Goal: Find specific page/section: Find specific page/section

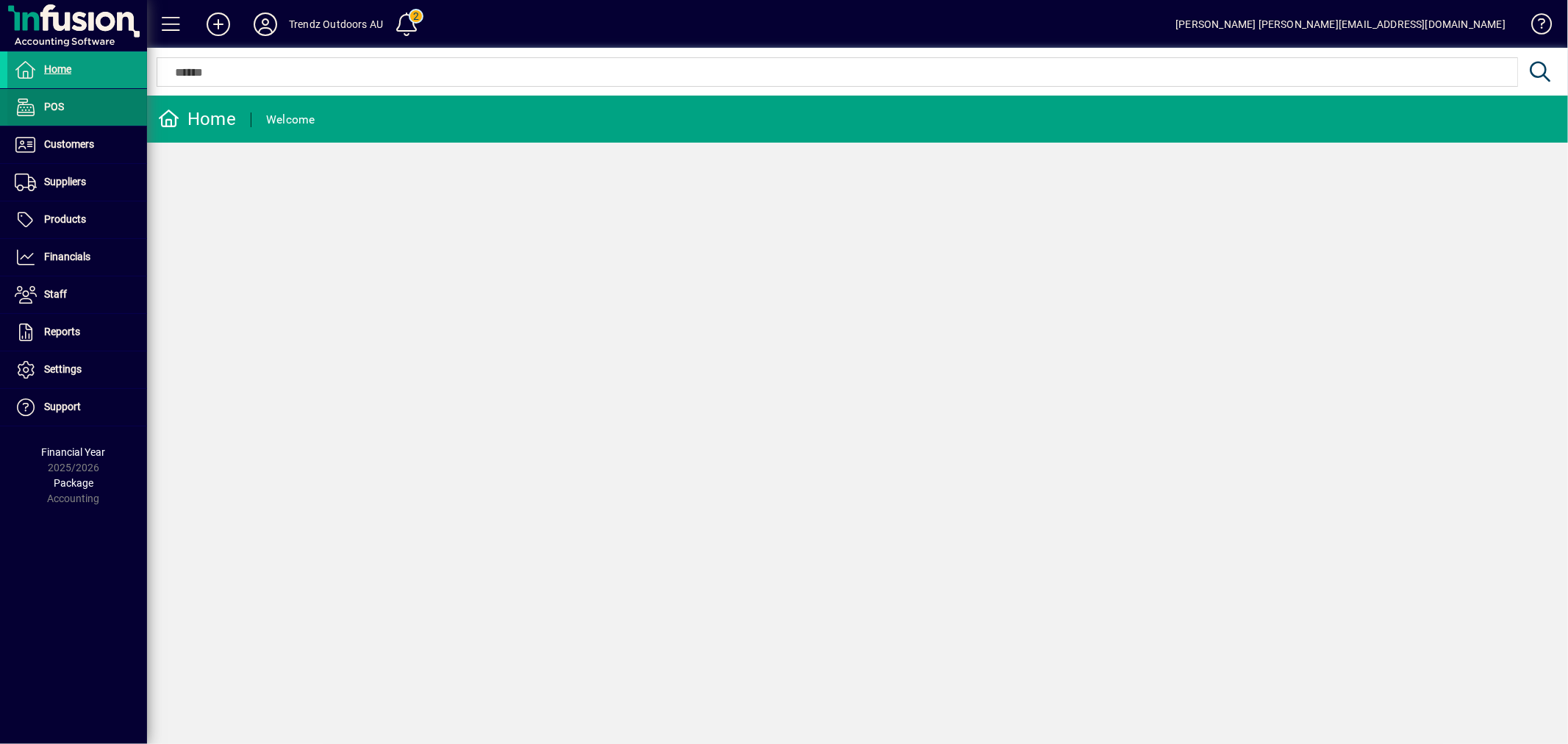
click at [83, 118] on span at bounding box center [77, 107] width 140 height 35
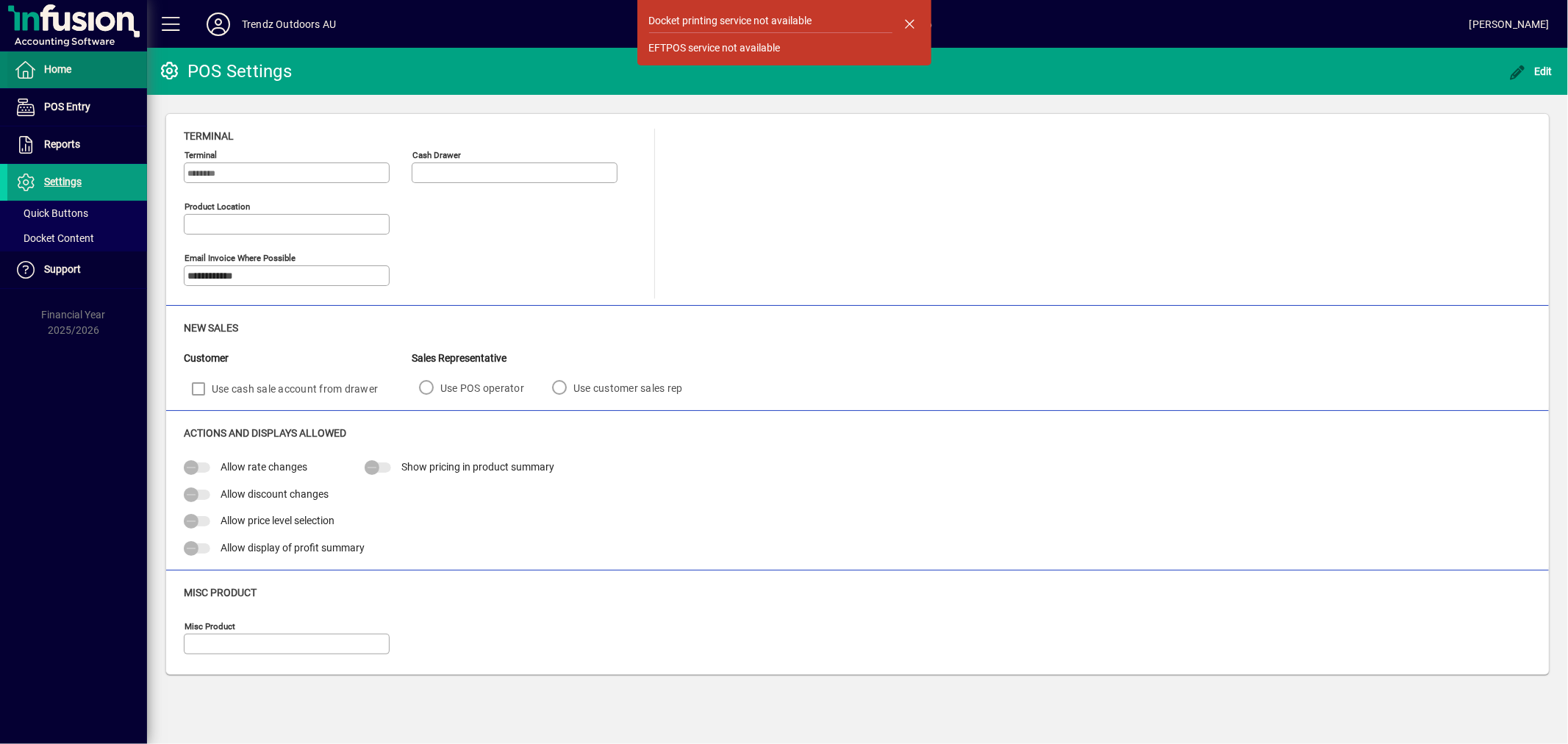
click at [71, 70] on span at bounding box center [77, 69] width 140 height 35
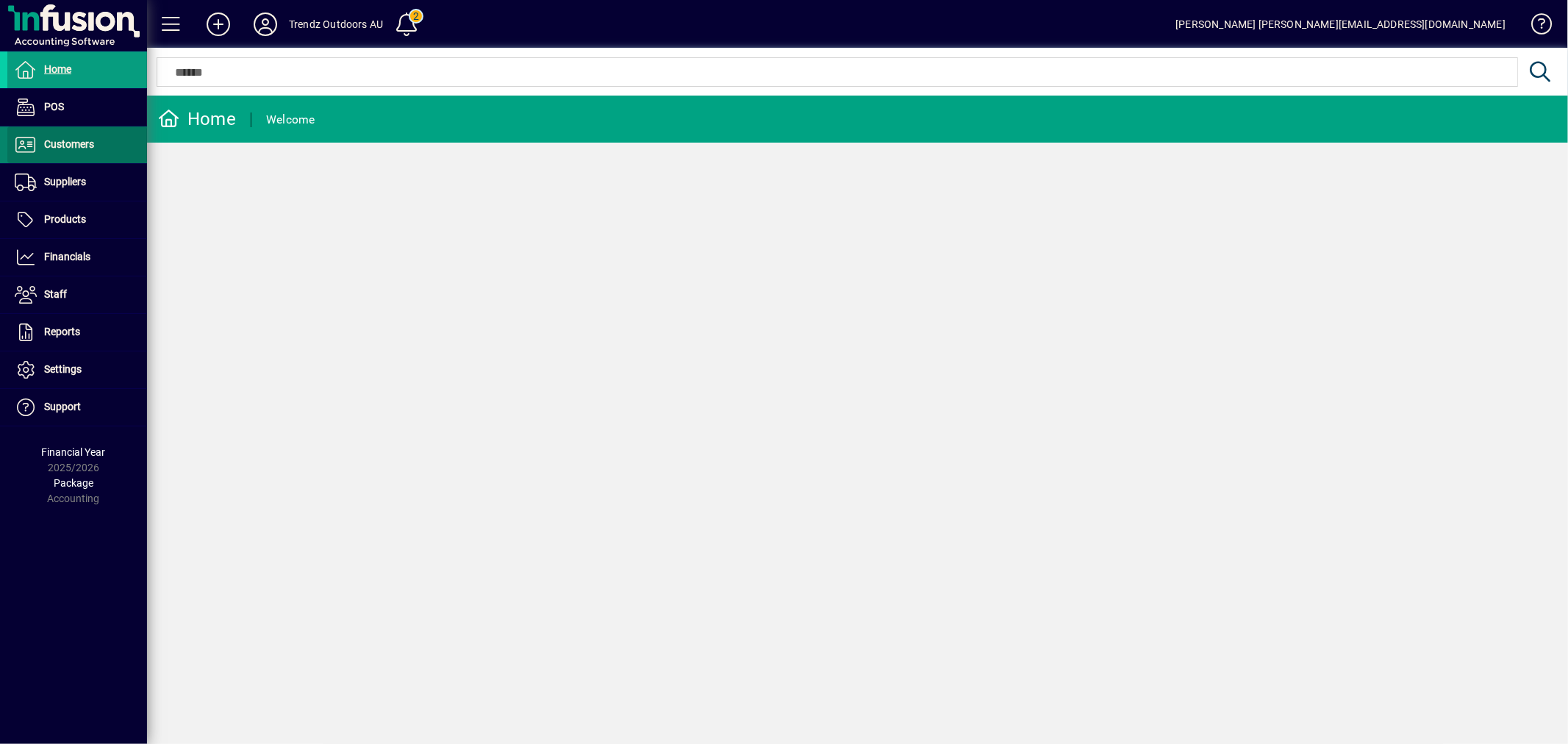
click at [85, 142] on span "Customers" at bounding box center [69, 144] width 50 height 12
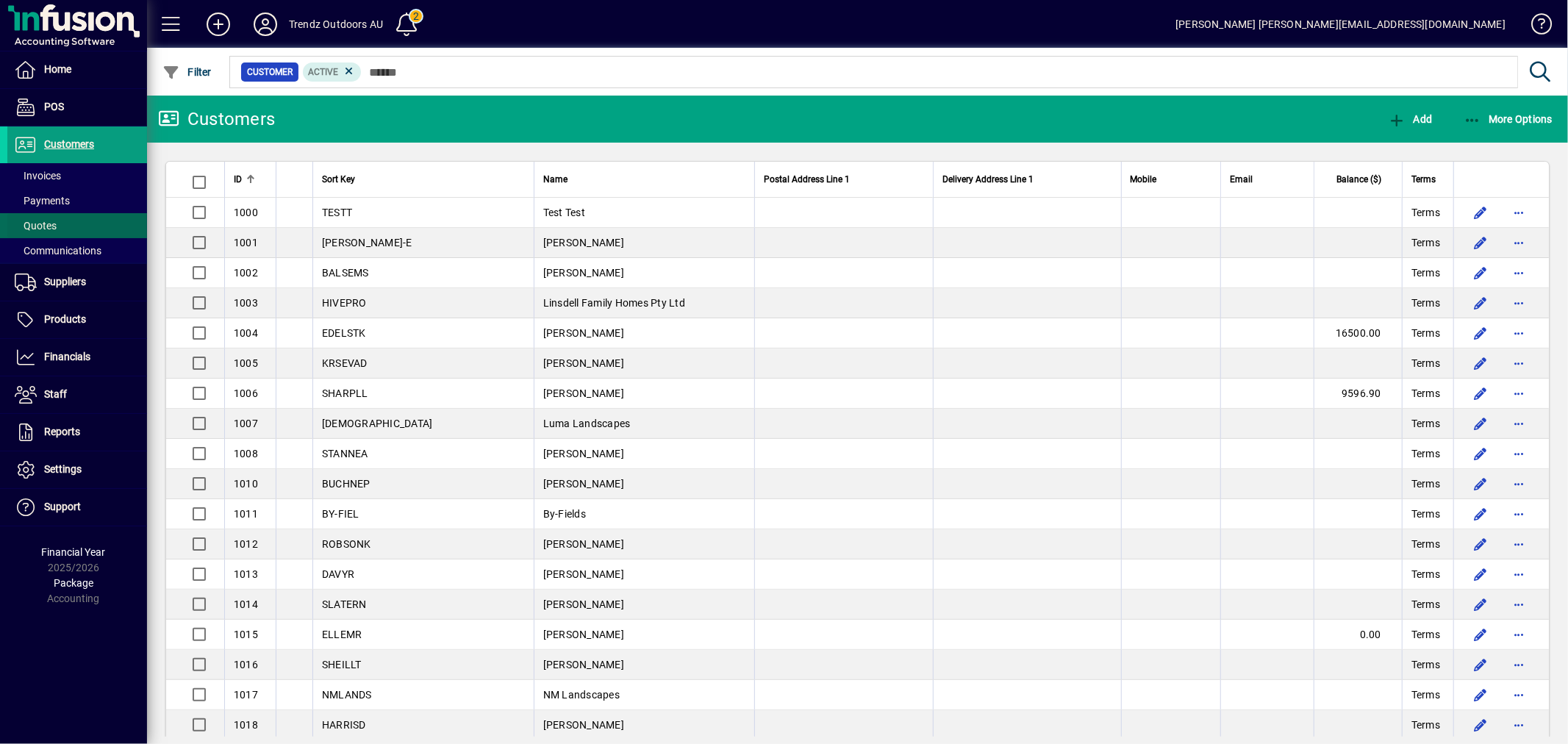
click at [90, 226] on span at bounding box center [77, 226] width 140 height 35
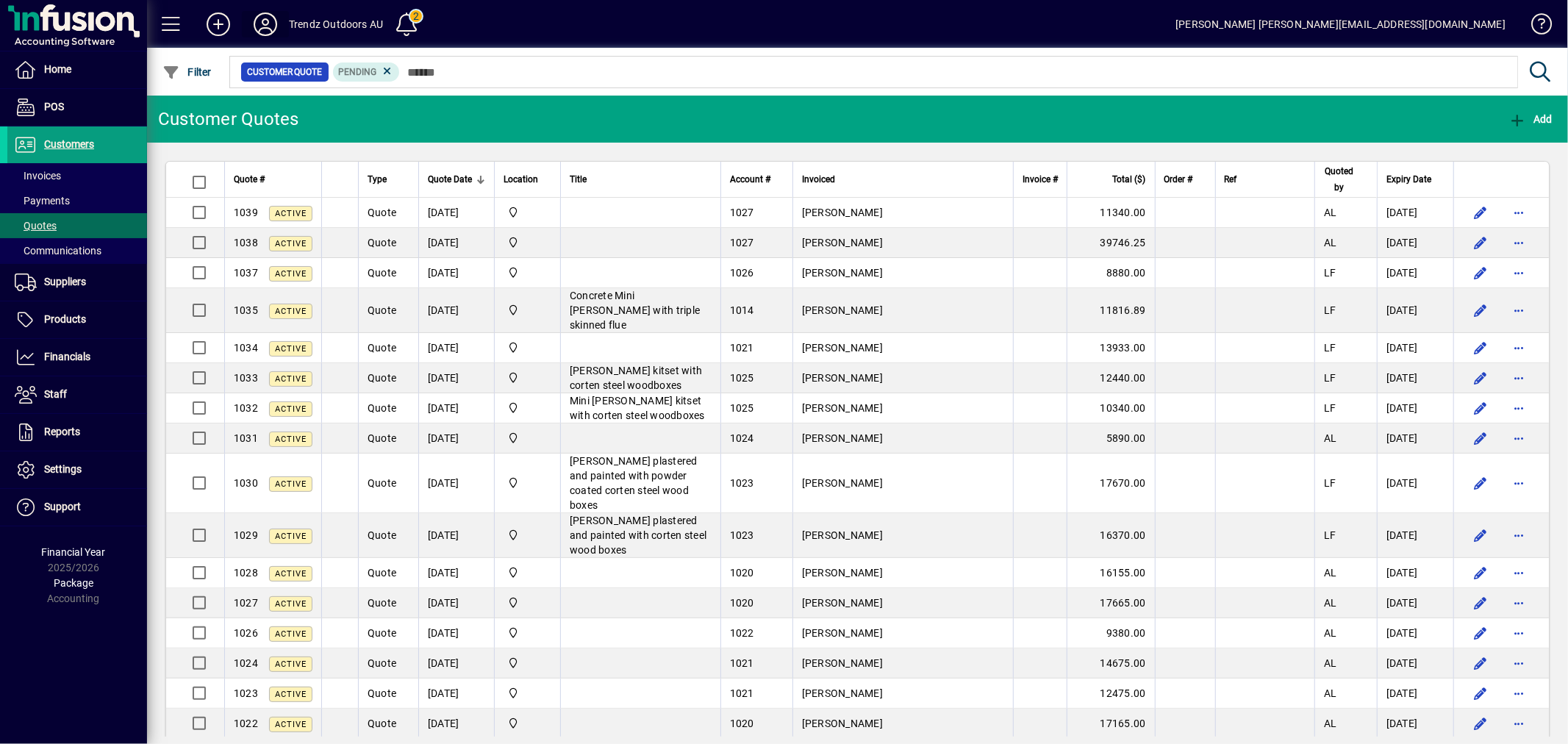
click at [261, 28] on icon at bounding box center [265, 24] width 30 height 23
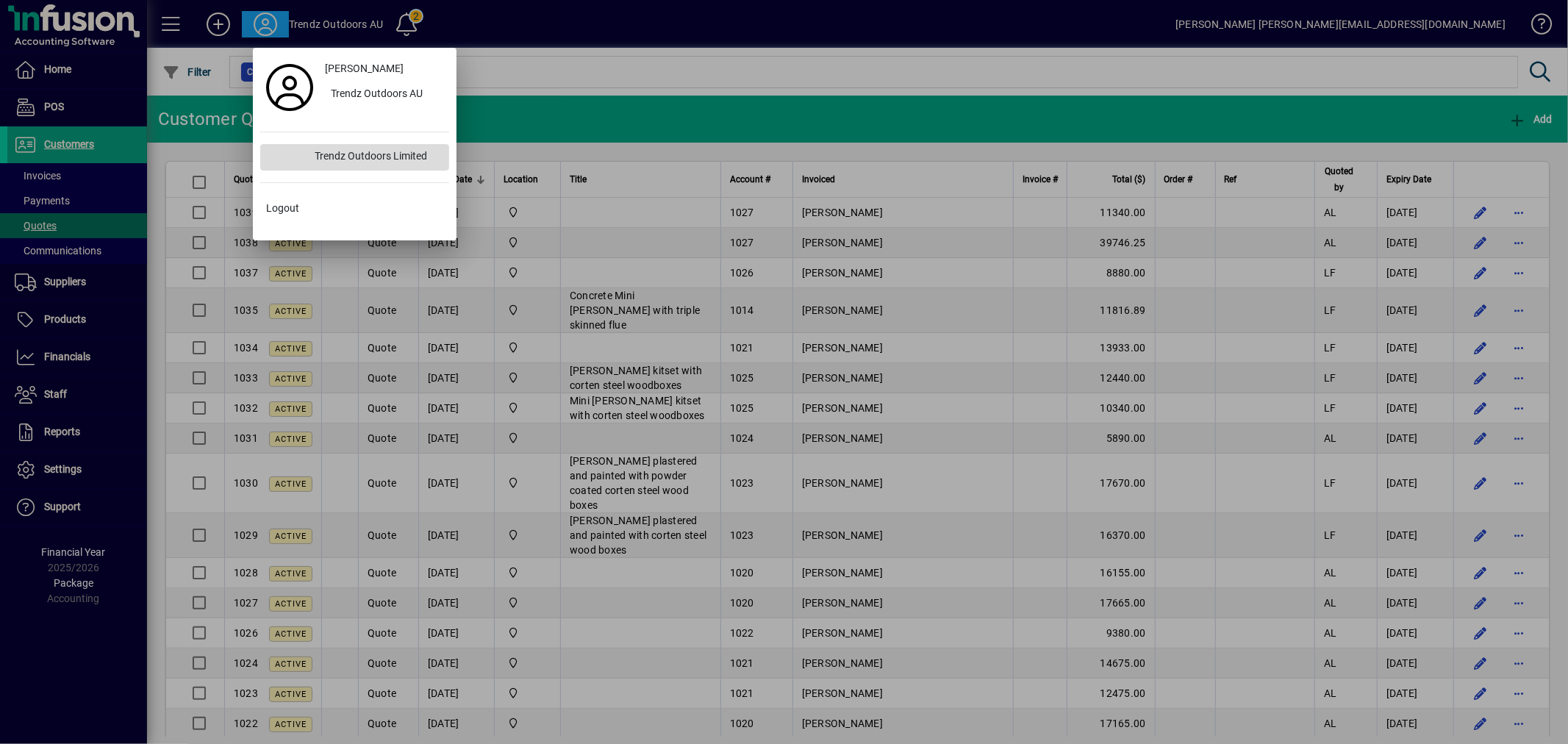
click at [358, 158] on div "Trendz Outdoors Limited" at bounding box center [376, 157] width 146 height 27
